Goal: Task Accomplishment & Management: Manage account settings

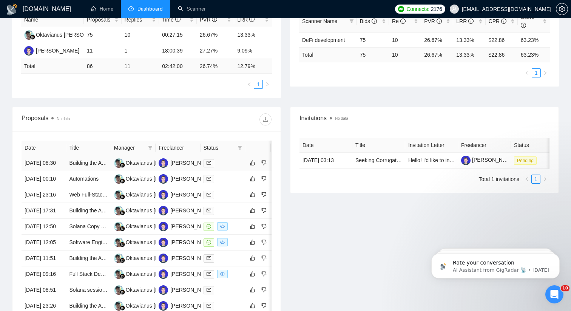
scroll to position [154, 0]
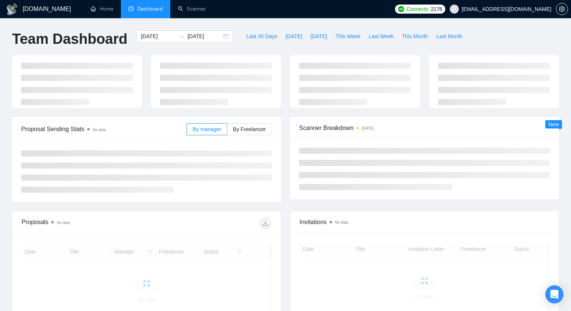
scroll to position [88, 0]
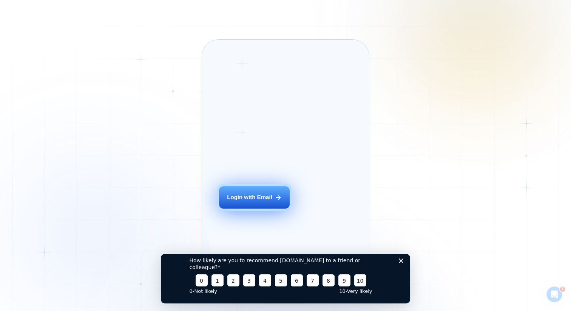
click at [245, 201] on div "Login with Email" at bounding box center [249, 197] width 45 height 8
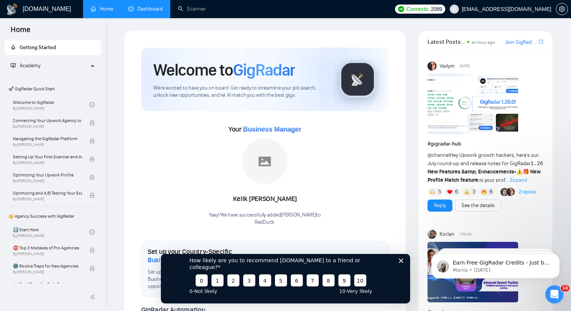
click at [145, 11] on link "Dashboard" at bounding box center [145, 9] width 34 height 6
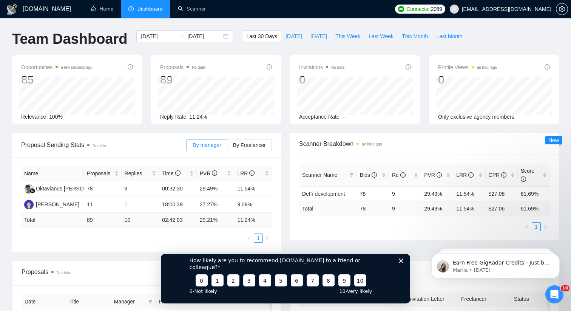
click at [401, 263] on polygon "Close survey" at bounding box center [401, 260] width 5 height 5
